Goal: Transaction & Acquisition: Purchase product/service

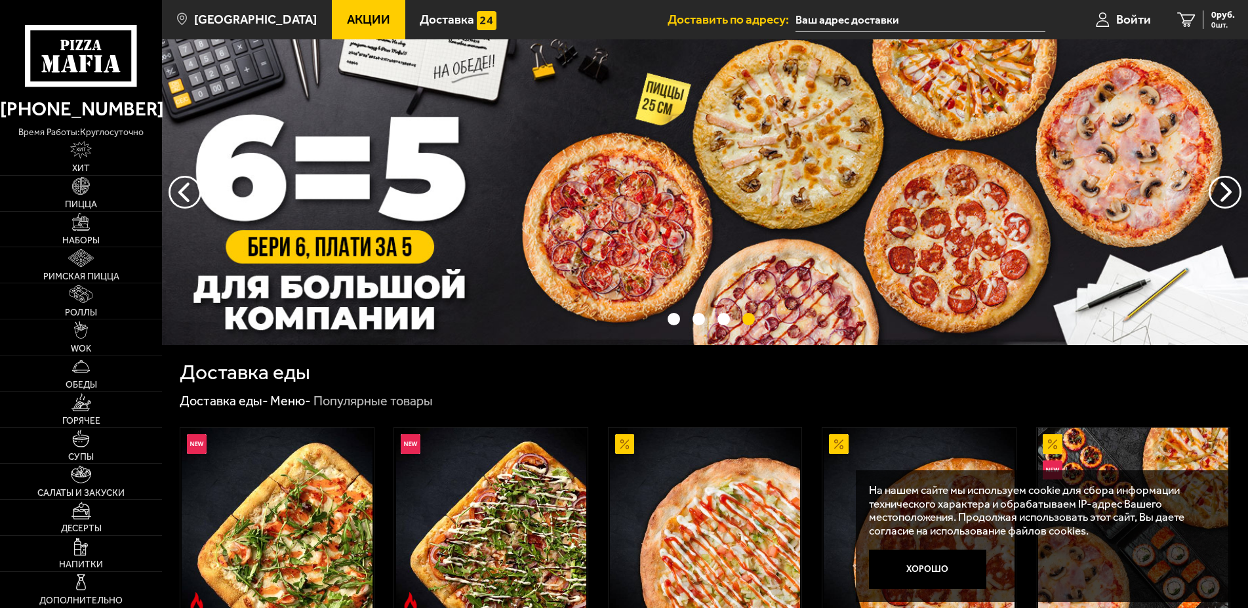
click at [358, 13] on span "Акции" at bounding box center [368, 19] width 43 height 12
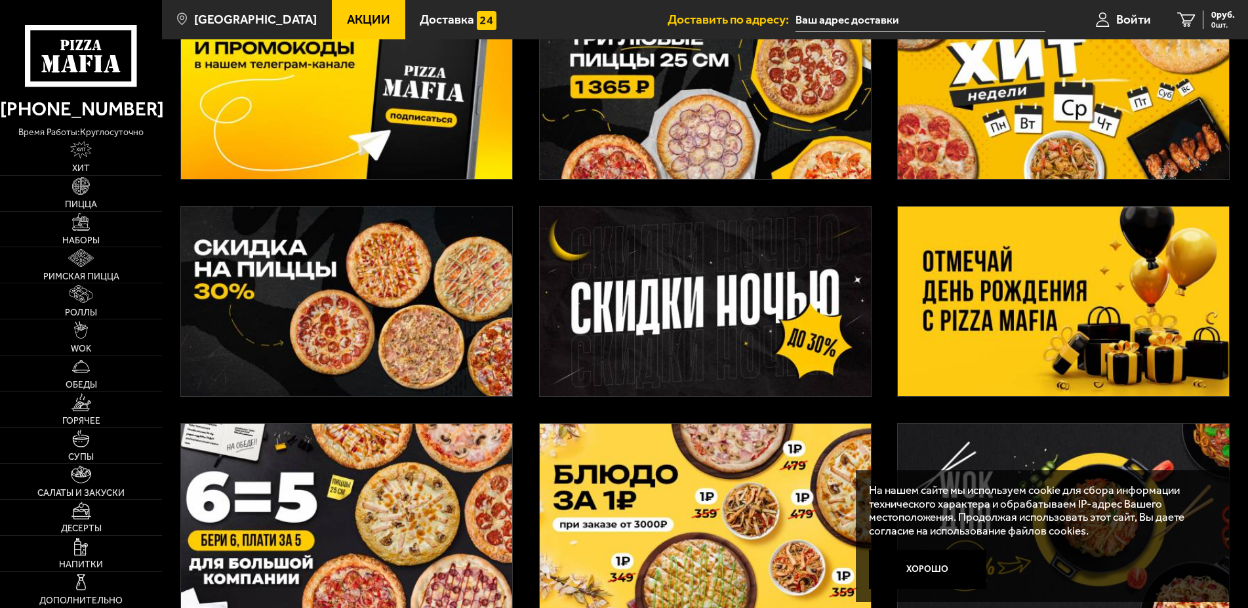
click at [1078, 278] on img at bounding box center [1063, 302] width 331 height 190
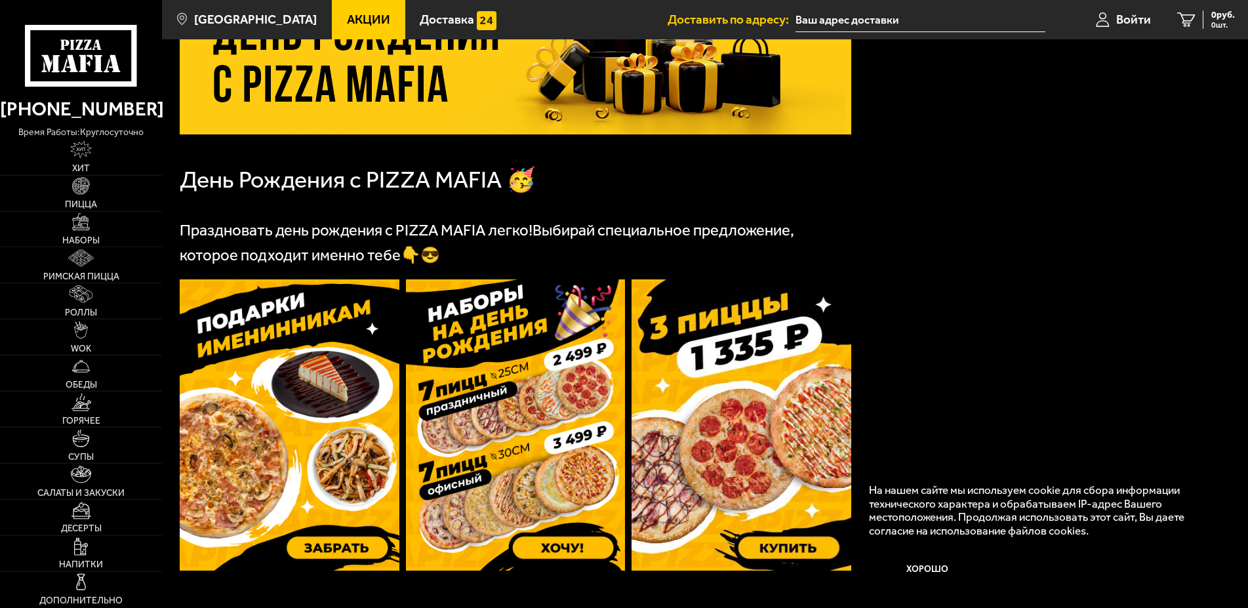
scroll to position [201, 0]
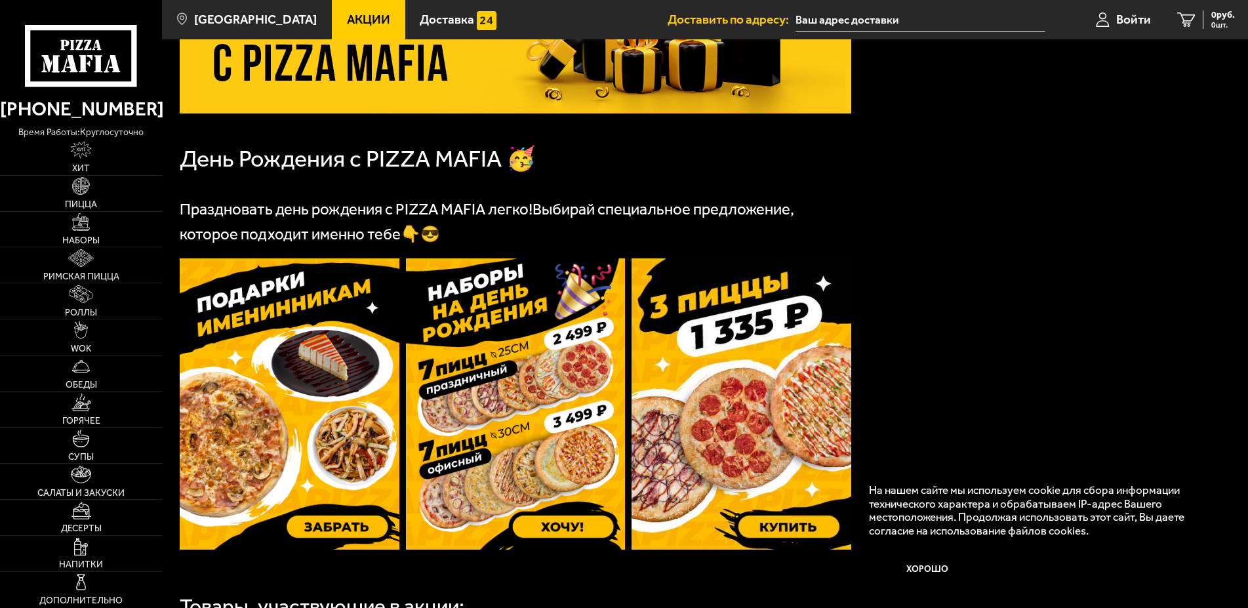
click at [561, 359] on img at bounding box center [516, 403] width 220 height 291
click at [737, 396] on img at bounding box center [742, 403] width 220 height 291
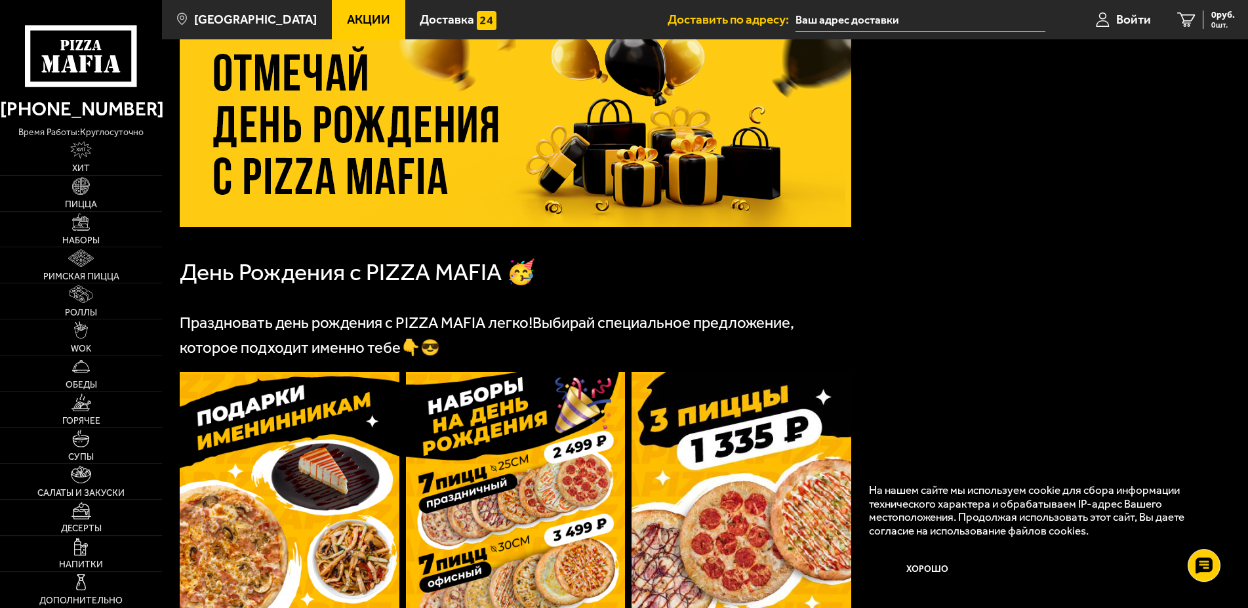
scroll to position [0, 0]
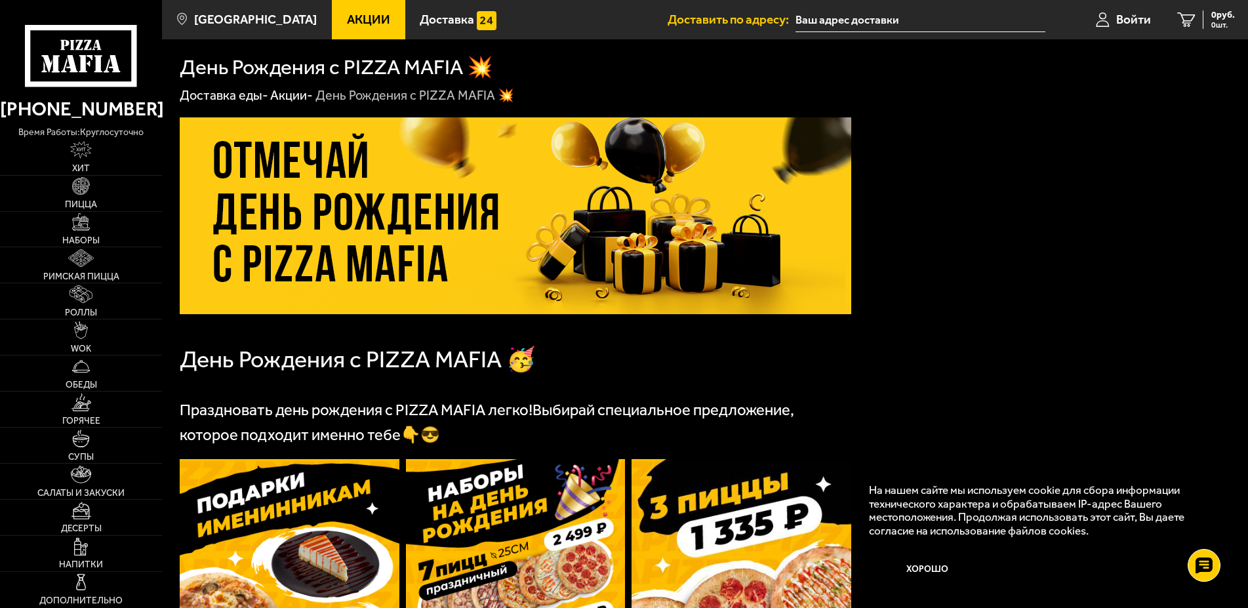
click at [379, 24] on link "Акции" at bounding box center [368, 19] width 73 height 39
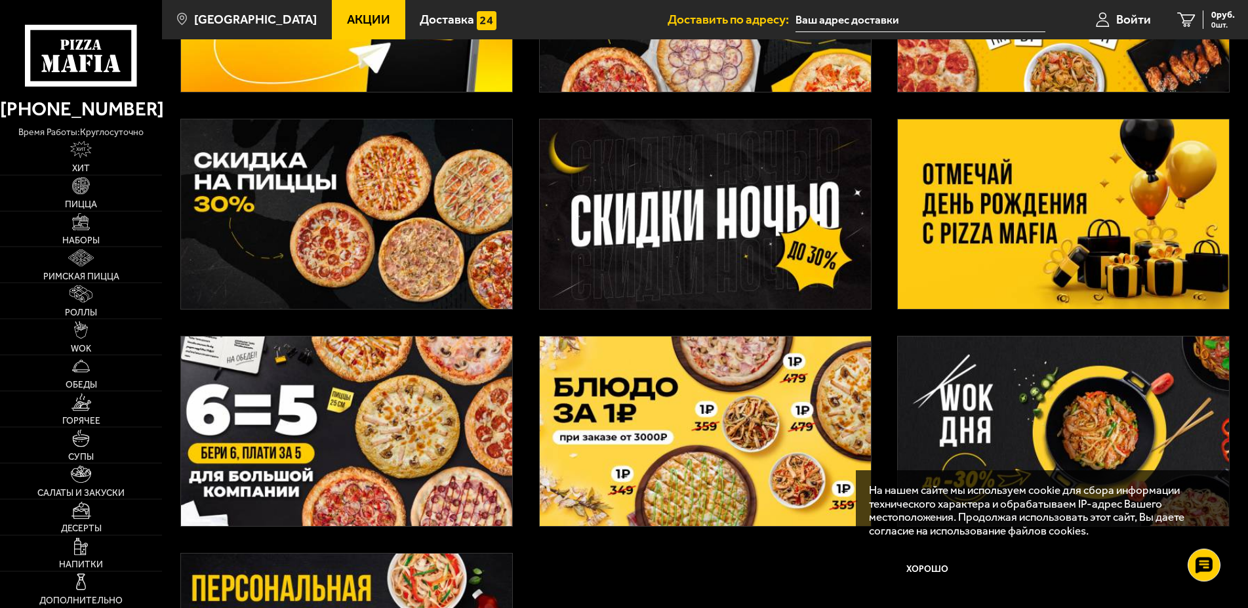
scroll to position [201, 0]
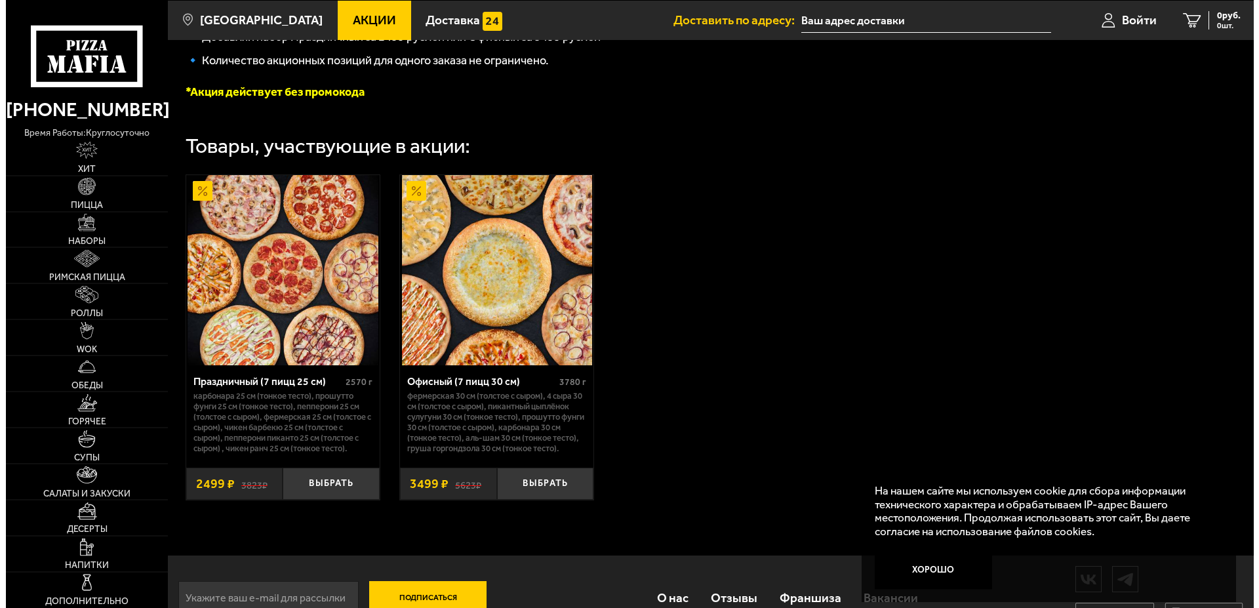
scroll to position [416, 0]
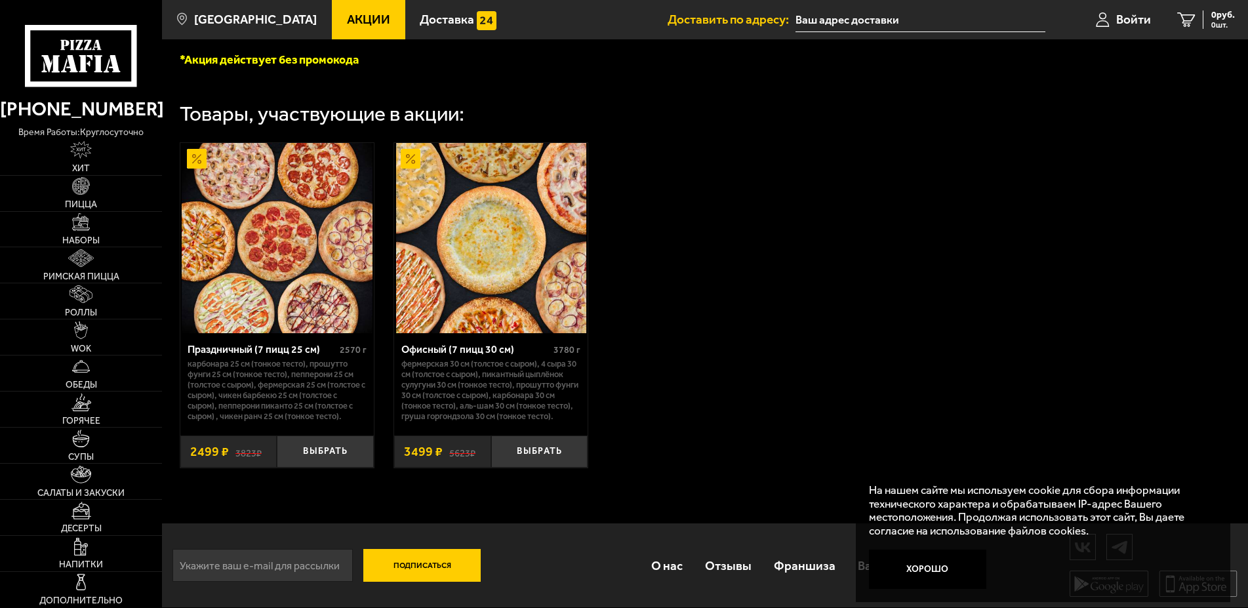
click at [316, 226] on img at bounding box center [277, 238] width 190 height 190
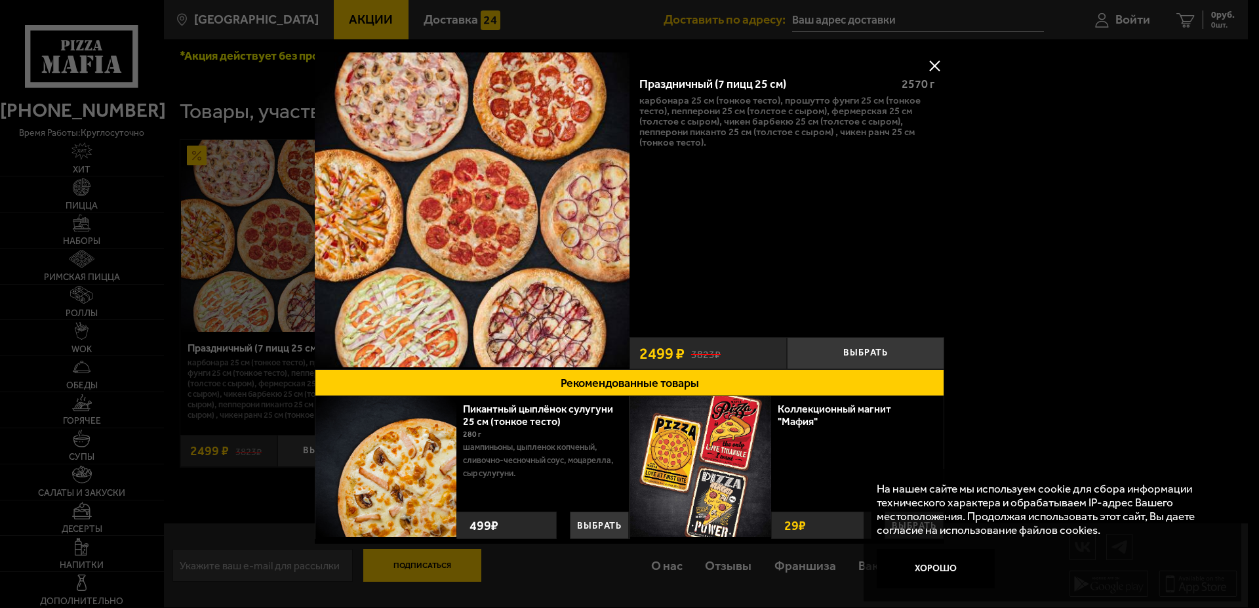
click at [925, 59] on button at bounding box center [935, 66] width 20 height 20
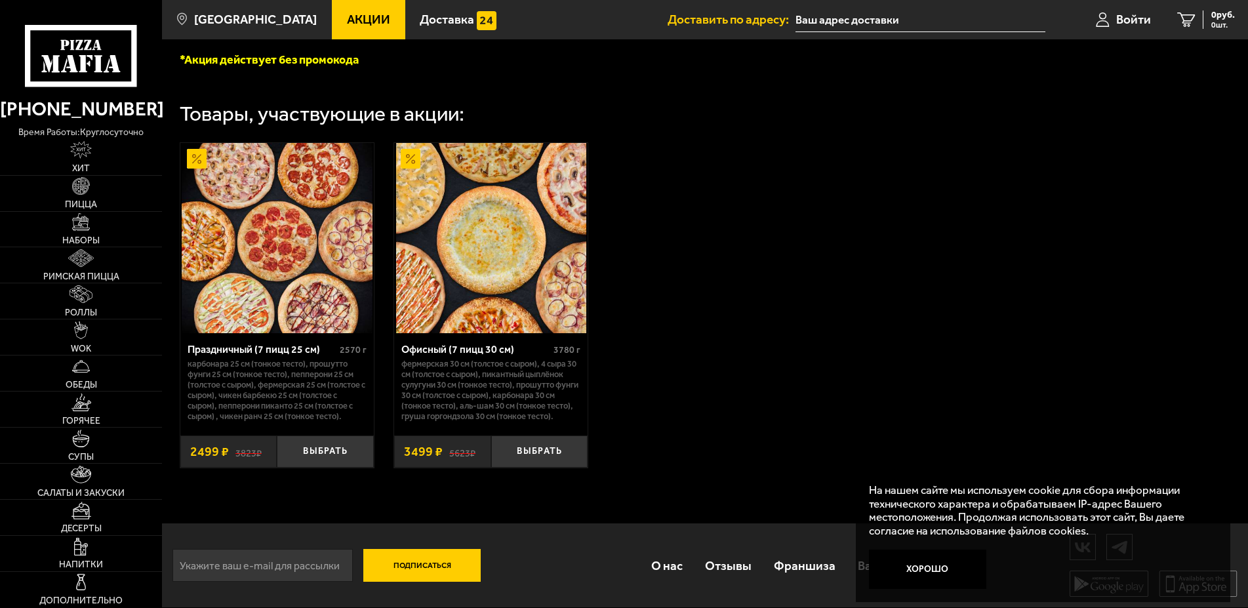
click at [328, 192] on img at bounding box center [277, 238] width 190 height 190
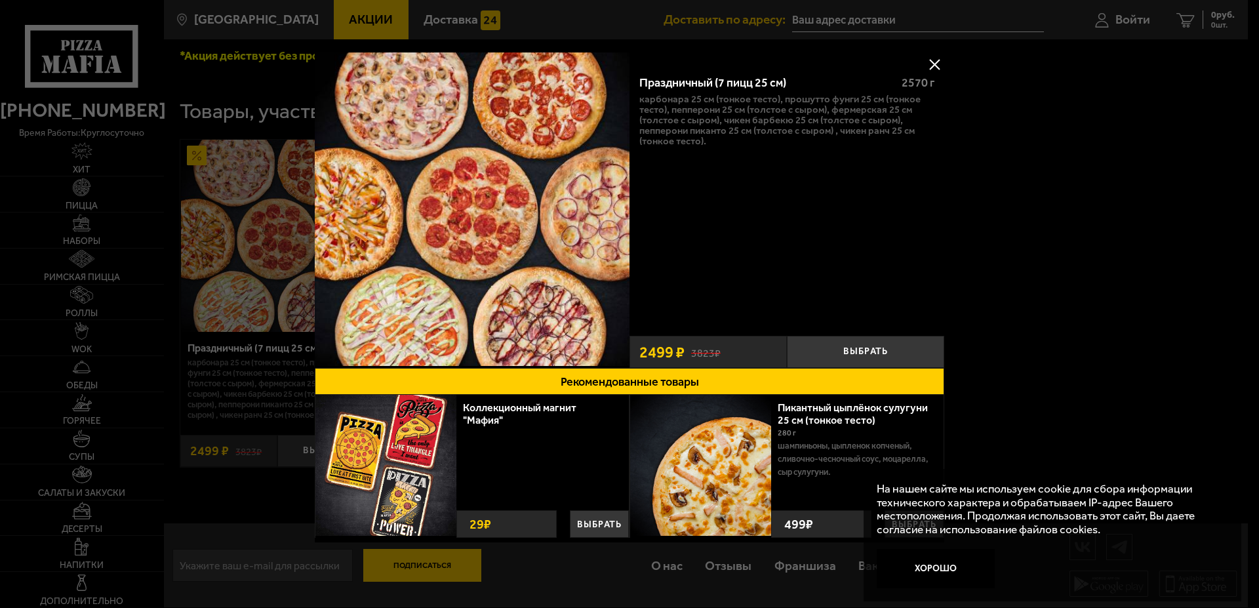
scroll to position [0, 0]
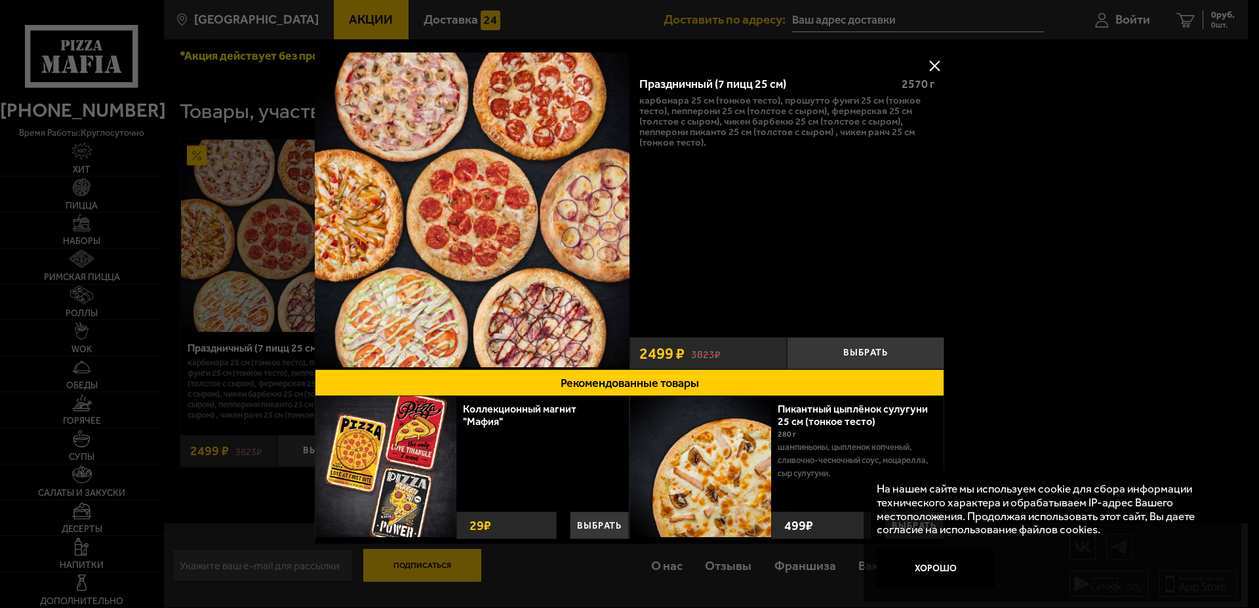
click at [1103, 195] on div at bounding box center [629, 304] width 1259 height 608
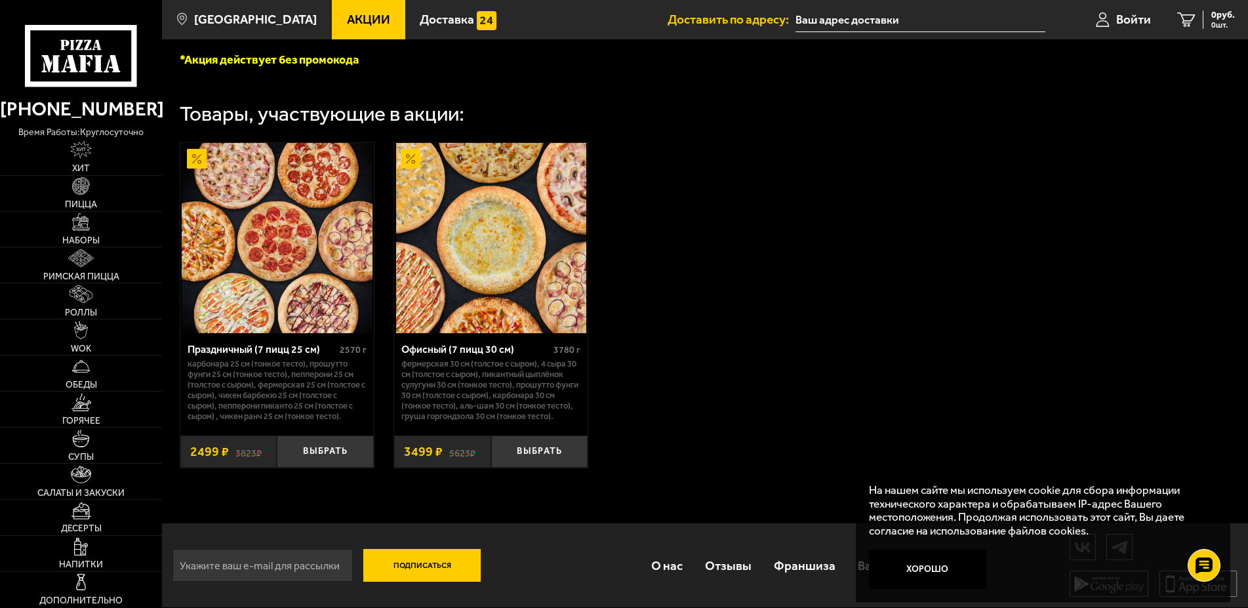
click at [281, 224] on img at bounding box center [277, 238] width 190 height 190
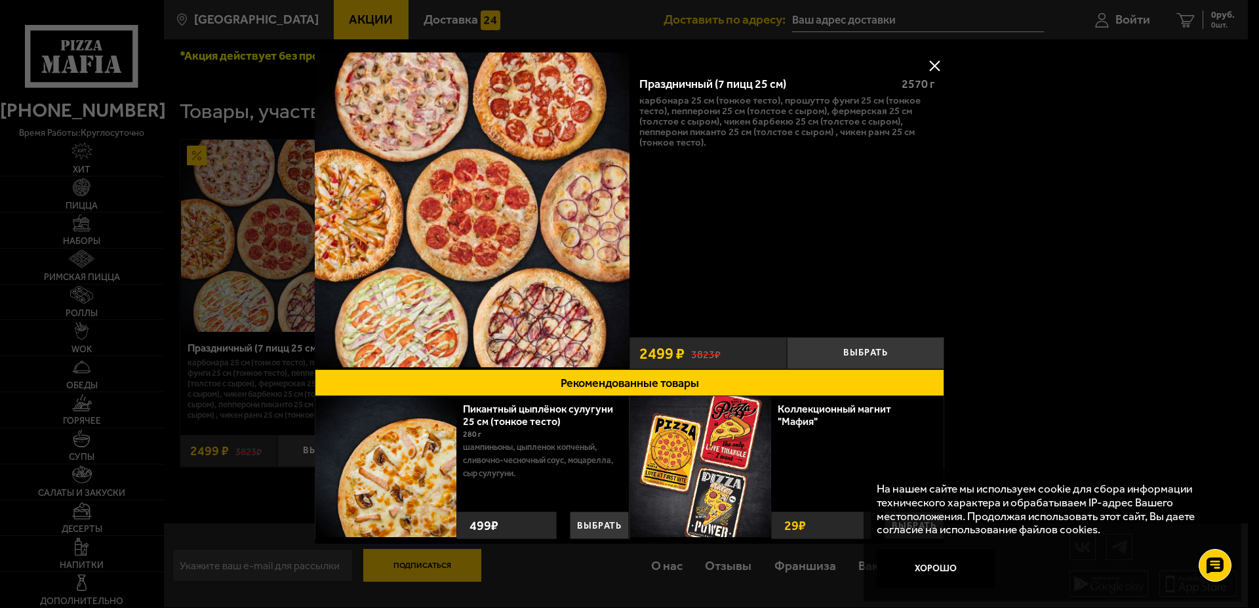
click at [930, 68] on button at bounding box center [935, 66] width 20 height 20
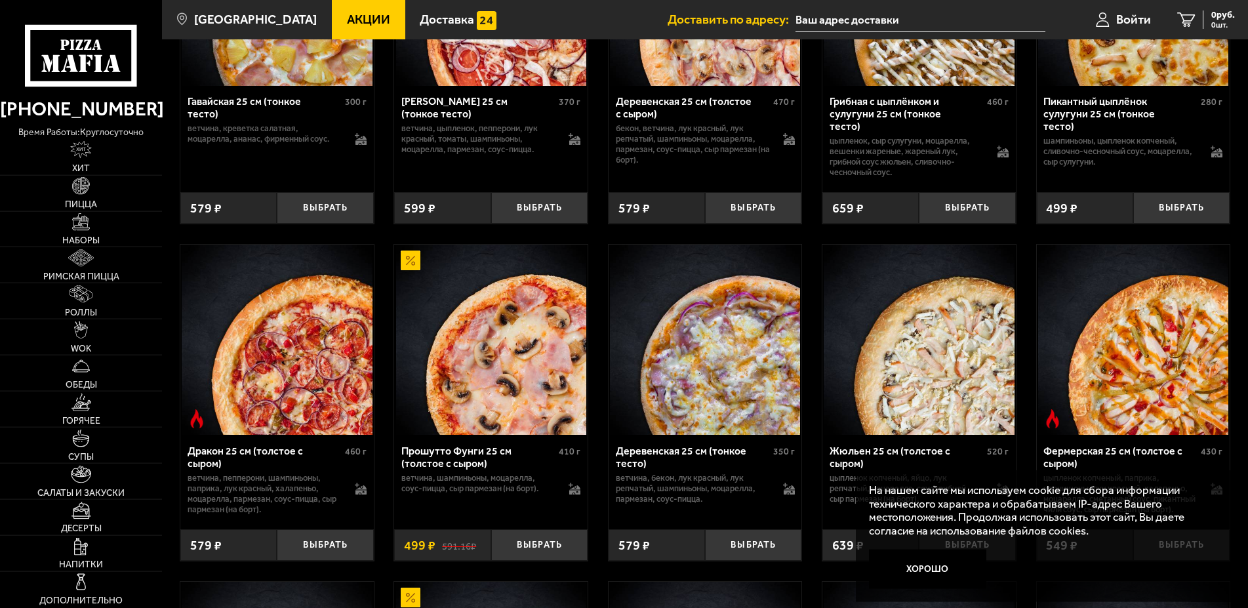
scroll to position [1740, 0]
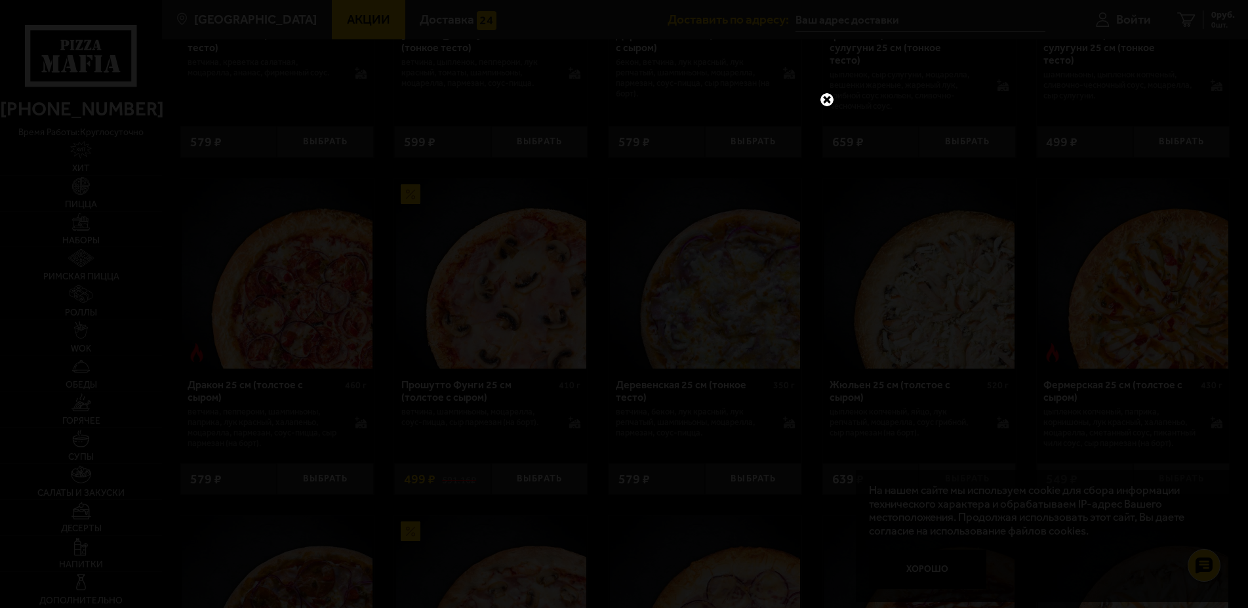
click at [828, 107] on link at bounding box center [827, 99] width 17 height 17
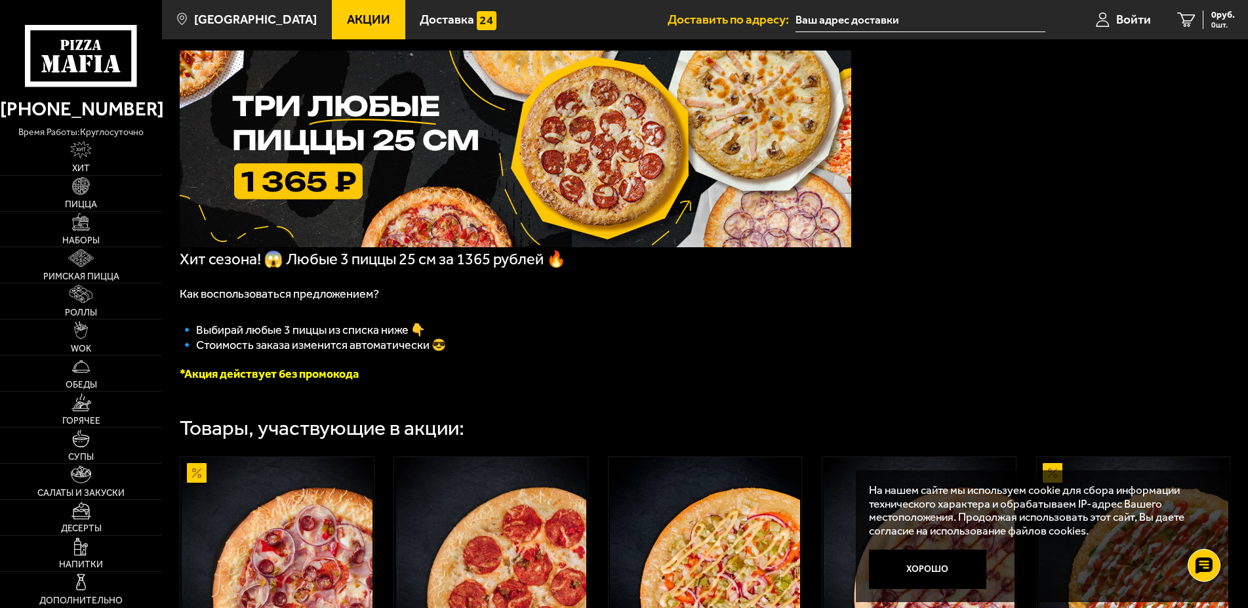
scroll to position [0, 0]
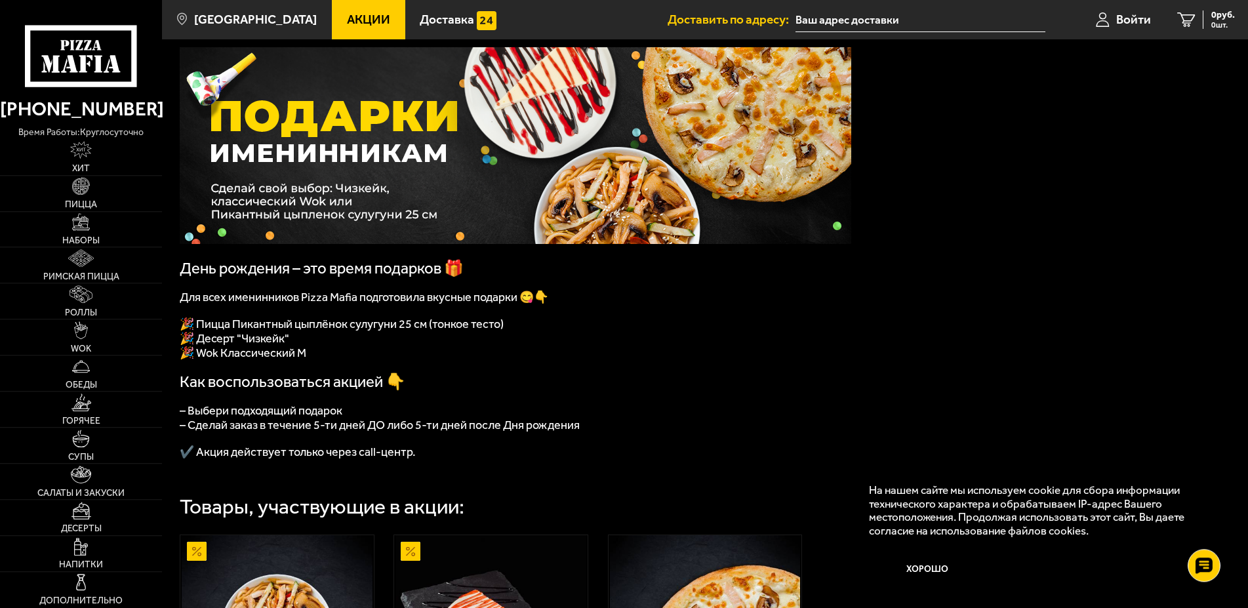
scroll to position [67, 0]
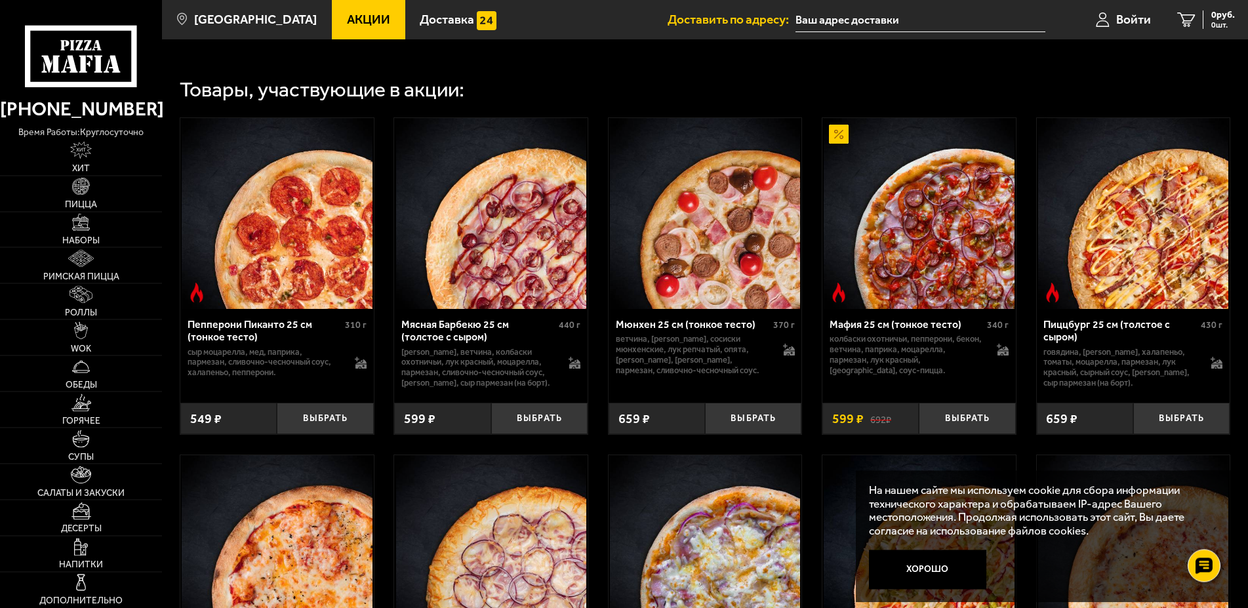
scroll to position [535, 0]
